Goal: Entertainment & Leisure: Browse casually

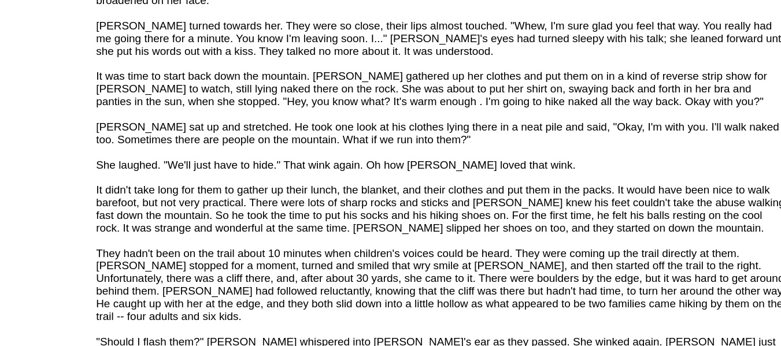
scroll to position [1323, 0]
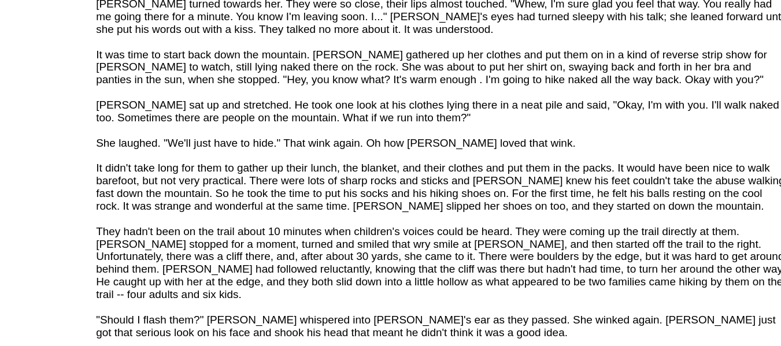
click at [494, 142] on div "An excerpt from Chapter 7 of my novel, American Mole. An older woman helps [PER…" at bounding box center [354, 106] width 475 height 2448
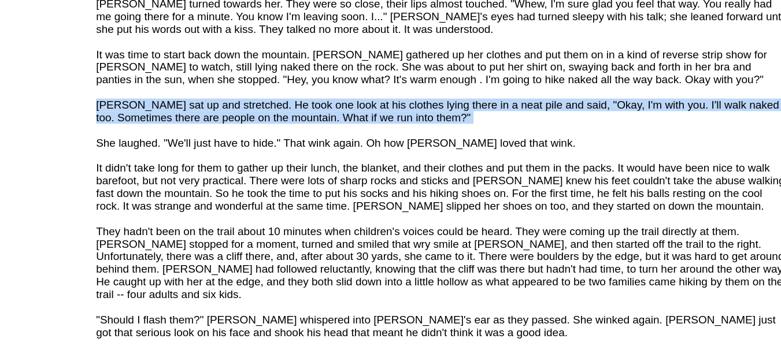
drag, startPoint x: 494, startPoint y: 142, endPoint x: 443, endPoint y: 151, distance: 51.0
click at [443, 151] on div "An excerpt from Chapter 7 of my novel, American Mole. An older woman helps [PER…" at bounding box center [354, 106] width 475 height 2448
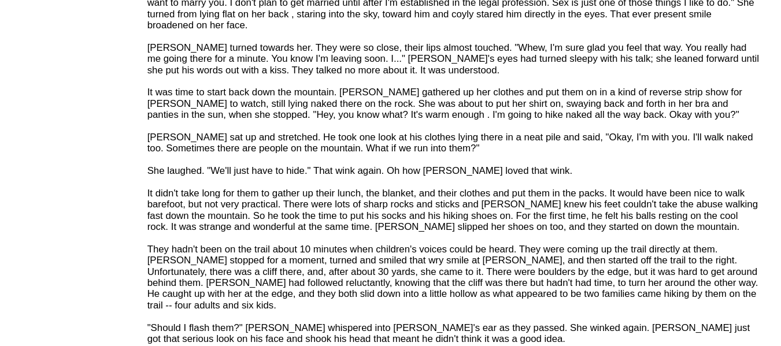
scroll to position [1319, 0]
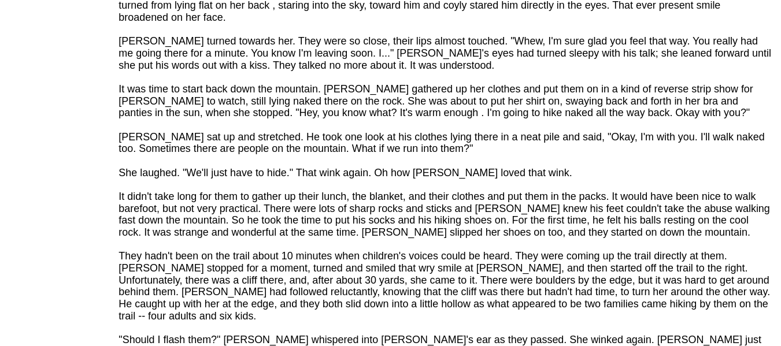
click at [542, 201] on font "[PERSON_NAME] had just finished his shower and come up to the kitchen to the sm…" at bounding box center [354, 128] width 474 height 2411
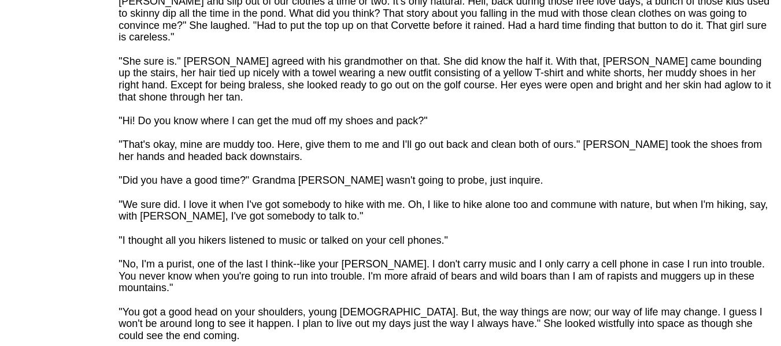
scroll to position [2289, 0]
